Goal: Task Accomplishment & Management: Manage account settings

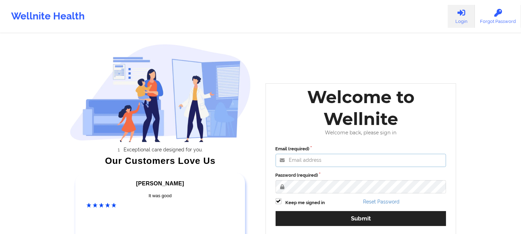
click at [311, 162] on input "Email (required)" at bounding box center [360, 160] width 171 height 13
type input "[EMAIL_ADDRESS][DOMAIN_NAME]"
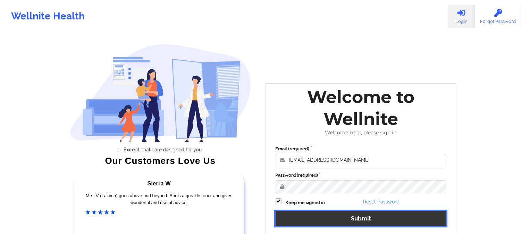
click at [361, 220] on button "Submit" at bounding box center [360, 218] width 171 height 15
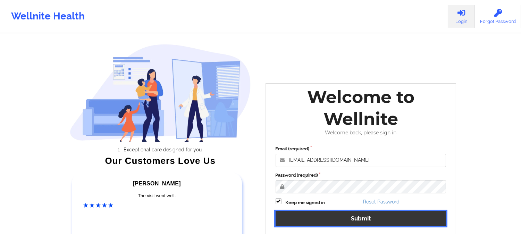
click at [355, 219] on button "Submit" at bounding box center [360, 218] width 171 height 15
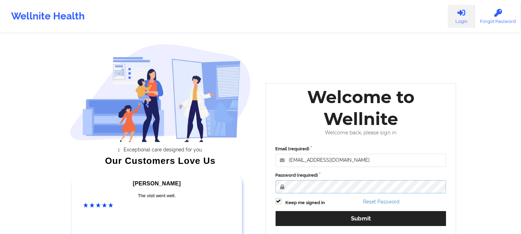
click at [275, 211] on button "Submit" at bounding box center [360, 218] width 171 height 15
